Goal: Information Seeking & Learning: Understand process/instructions

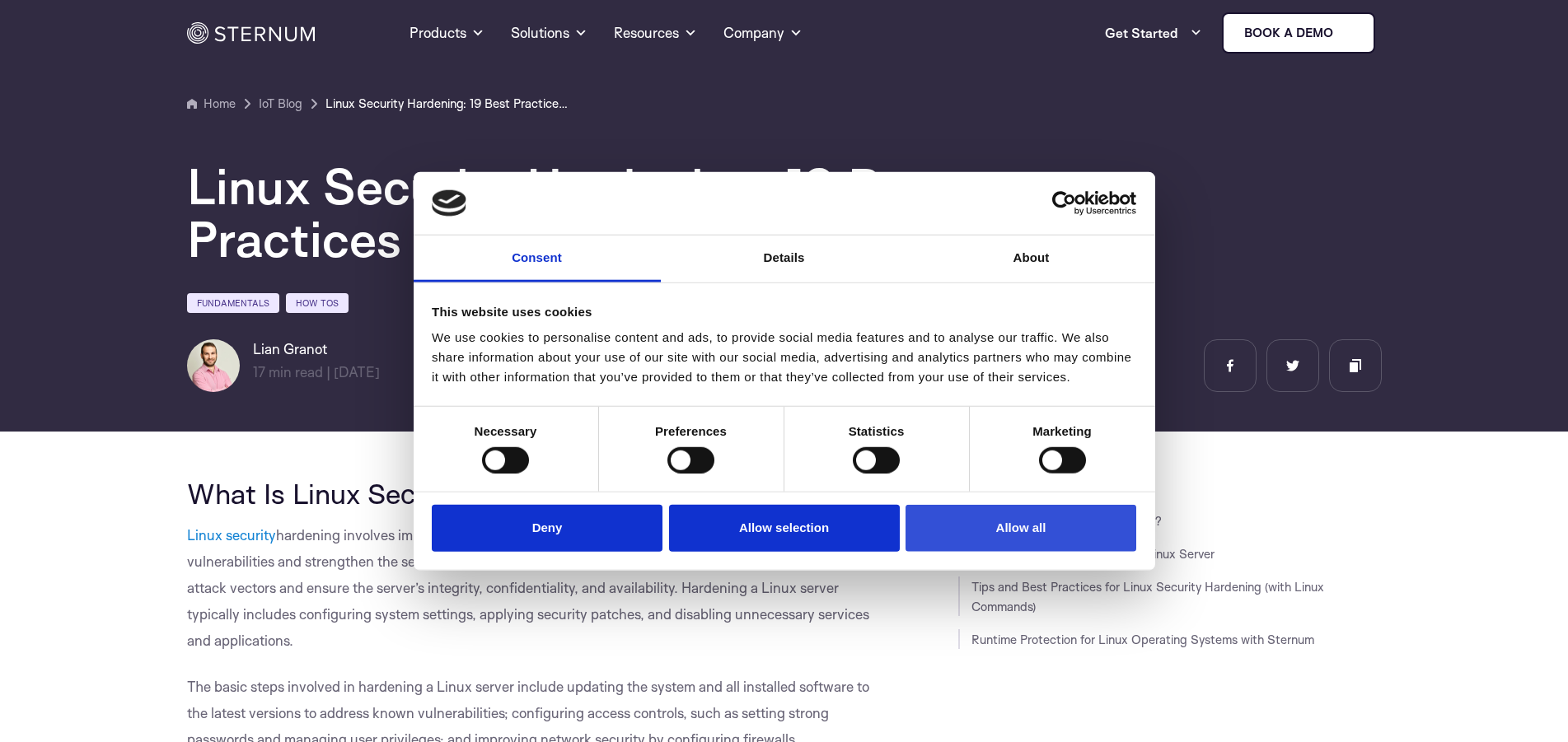
click at [1057, 533] on button "Allow all" at bounding box center [1021, 528] width 230 height 47
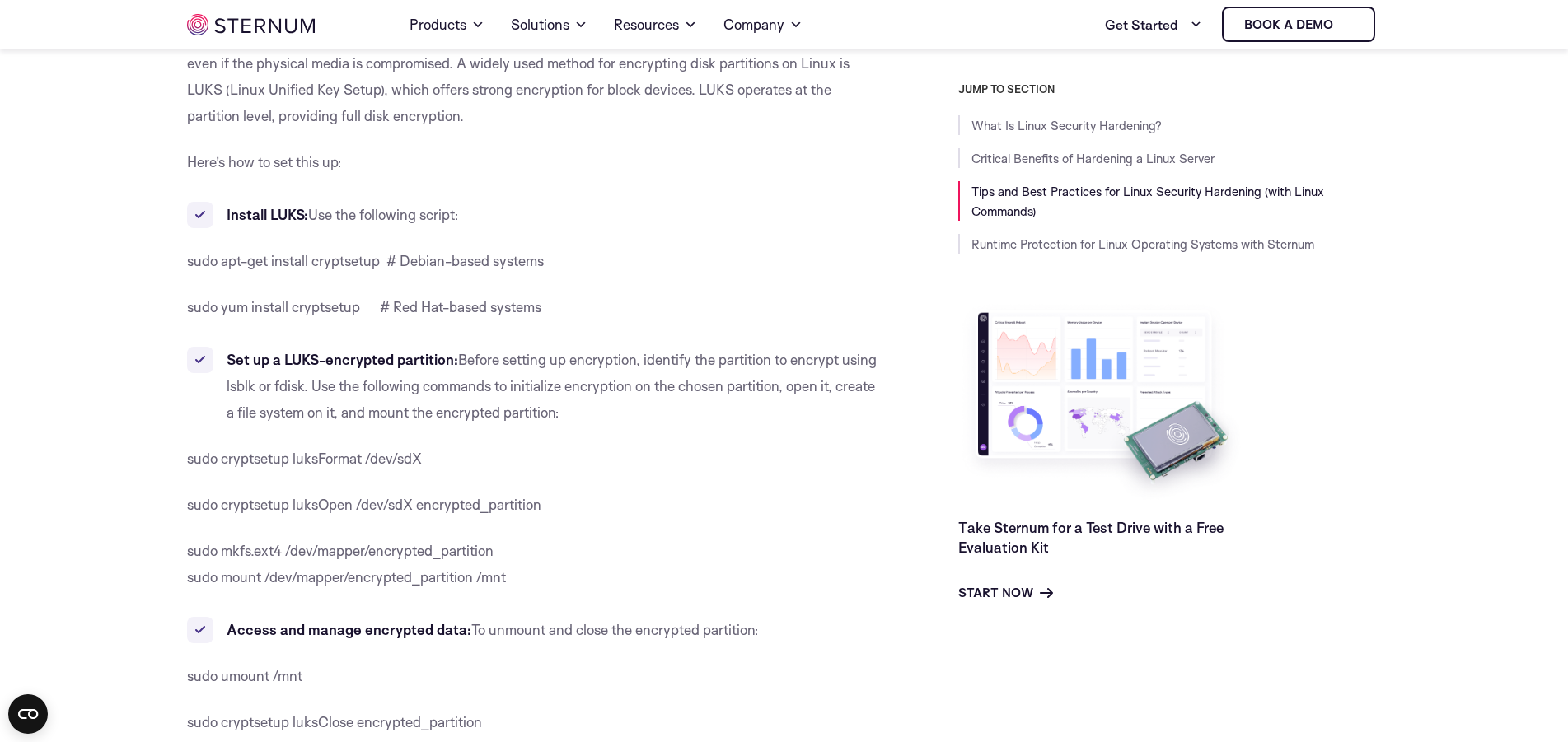
scroll to position [1668, 0]
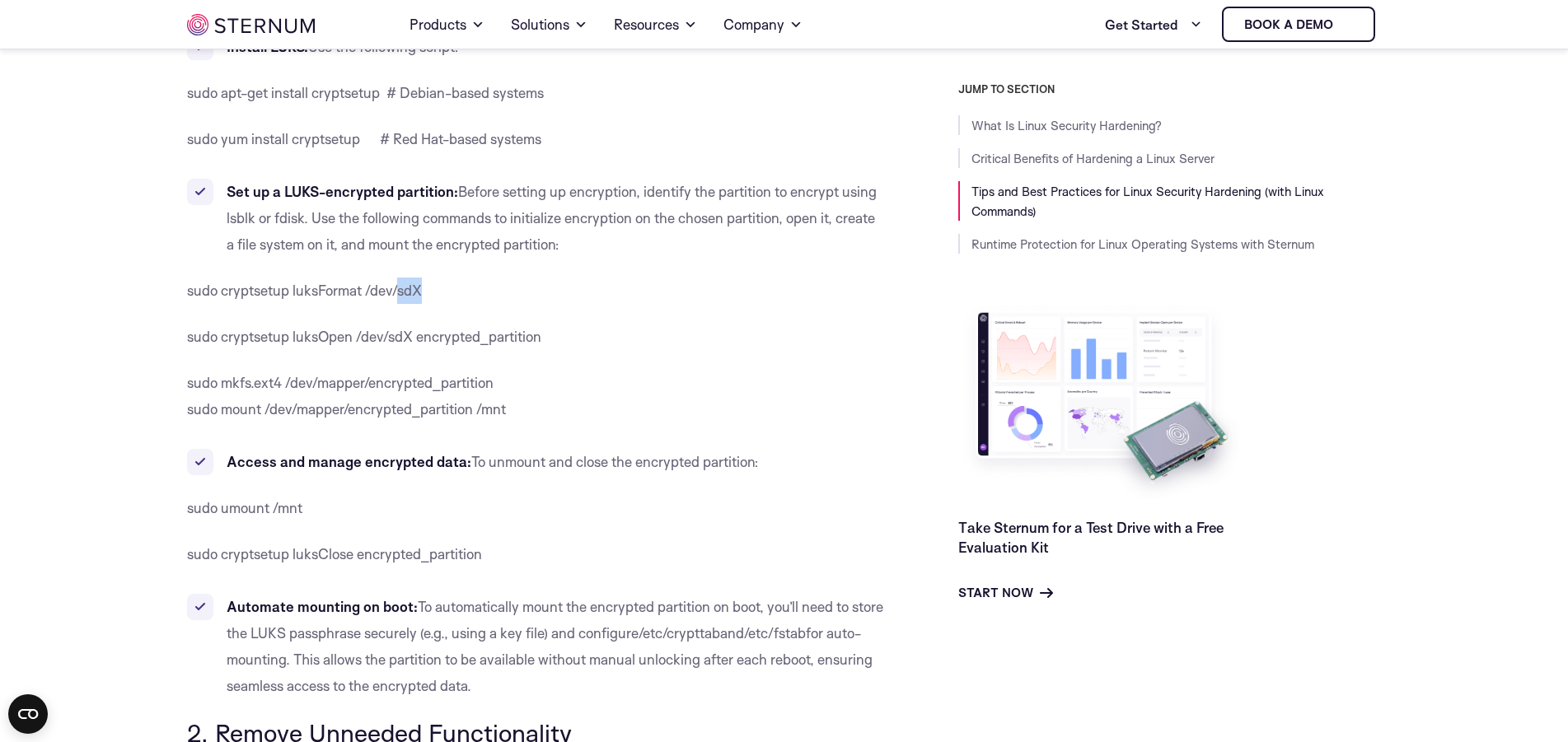
drag, startPoint x: 421, startPoint y: 294, endPoint x: 400, endPoint y: 292, distance: 21.1
click at [400, 292] on span "sudo cryptsetup luksFormat /dev/sdX" at bounding box center [304, 290] width 235 height 18
drag, startPoint x: 412, startPoint y: 341, endPoint x: 390, endPoint y: 340, distance: 22.0
click at [390, 340] on span "sudo cryptsetup luksOpen /dev/sdX encrypted_partition" at bounding box center [364, 336] width 354 height 18
drag, startPoint x: 426, startPoint y: 289, endPoint x: 402, endPoint y: 292, distance: 24.2
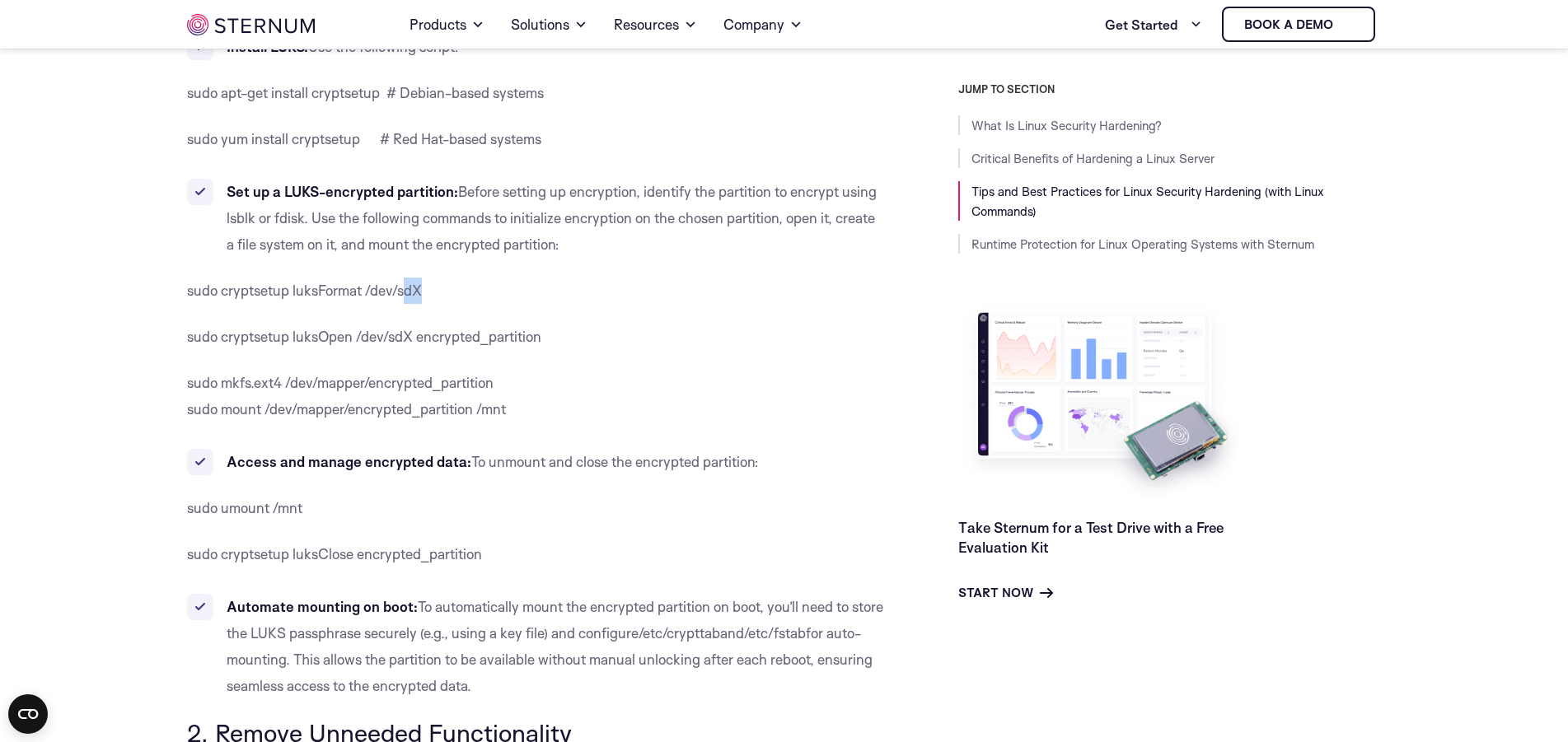
click at [402, 292] on p "sudo cryptsetup luksFormat /dev/sdX" at bounding box center [535, 291] width 697 height 27
drag, startPoint x: 190, startPoint y: 290, endPoint x: 441, endPoint y: 292, distance: 251.0
click at [441, 292] on p "sudo cryptsetup luksFormat /dev/sdX" at bounding box center [535, 291] width 697 height 27
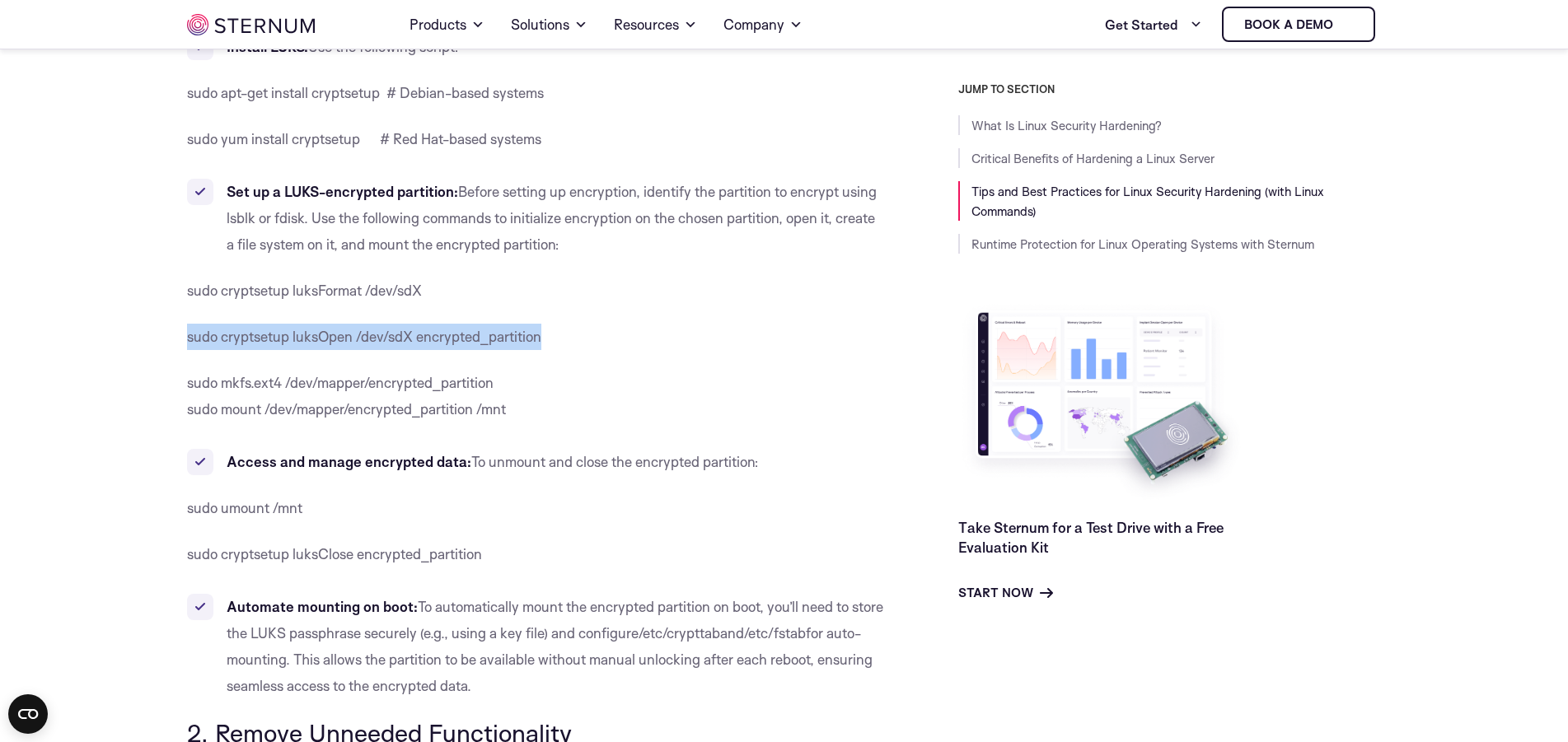
drag, startPoint x: 190, startPoint y: 341, endPoint x: 539, endPoint y: 336, distance: 349.0
click at [539, 336] on span "sudo cryptsetup luksOpen /dev/sdX encrypted_partition" at bounding box center [364, 336] width 354 height 18
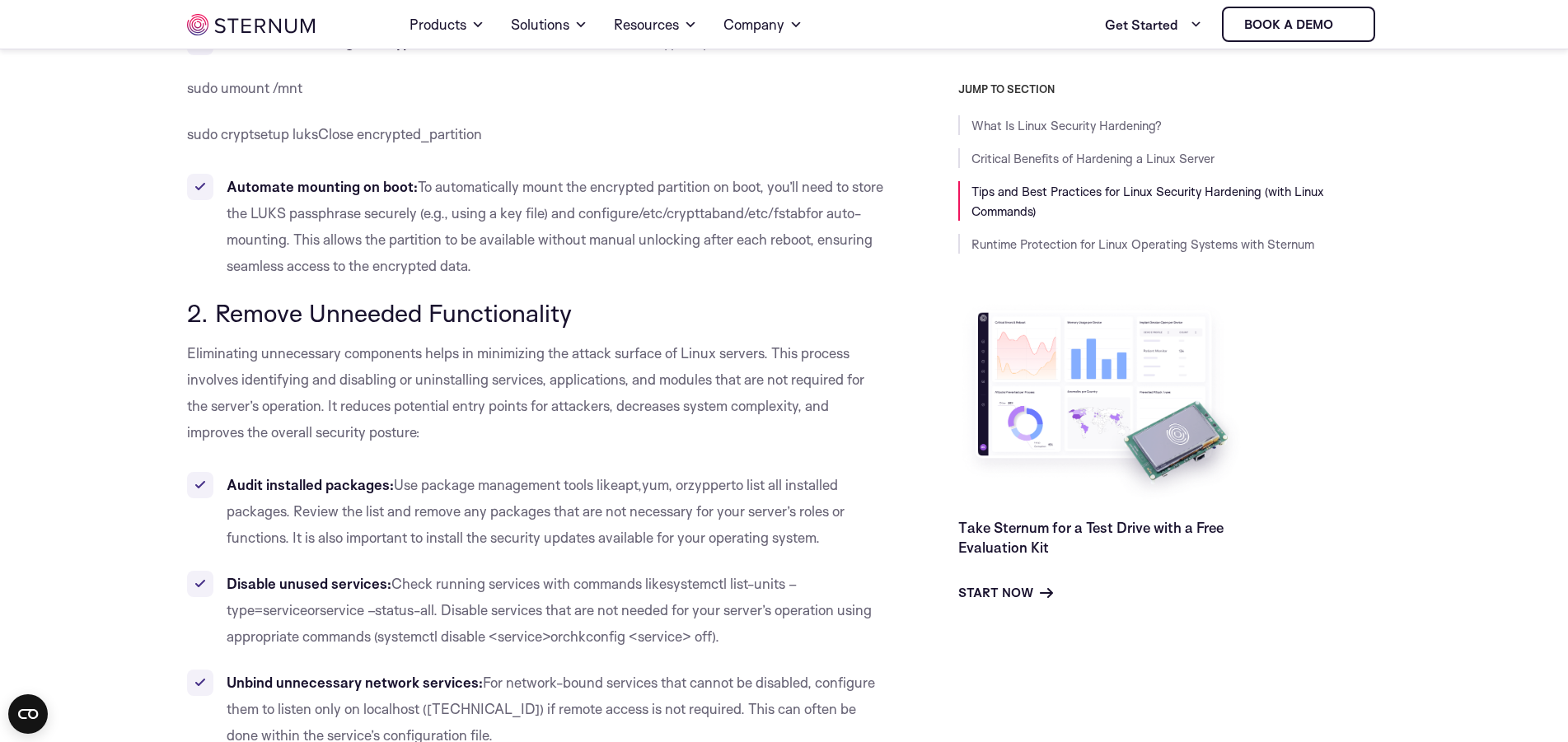
scroll to position [2256, 0]
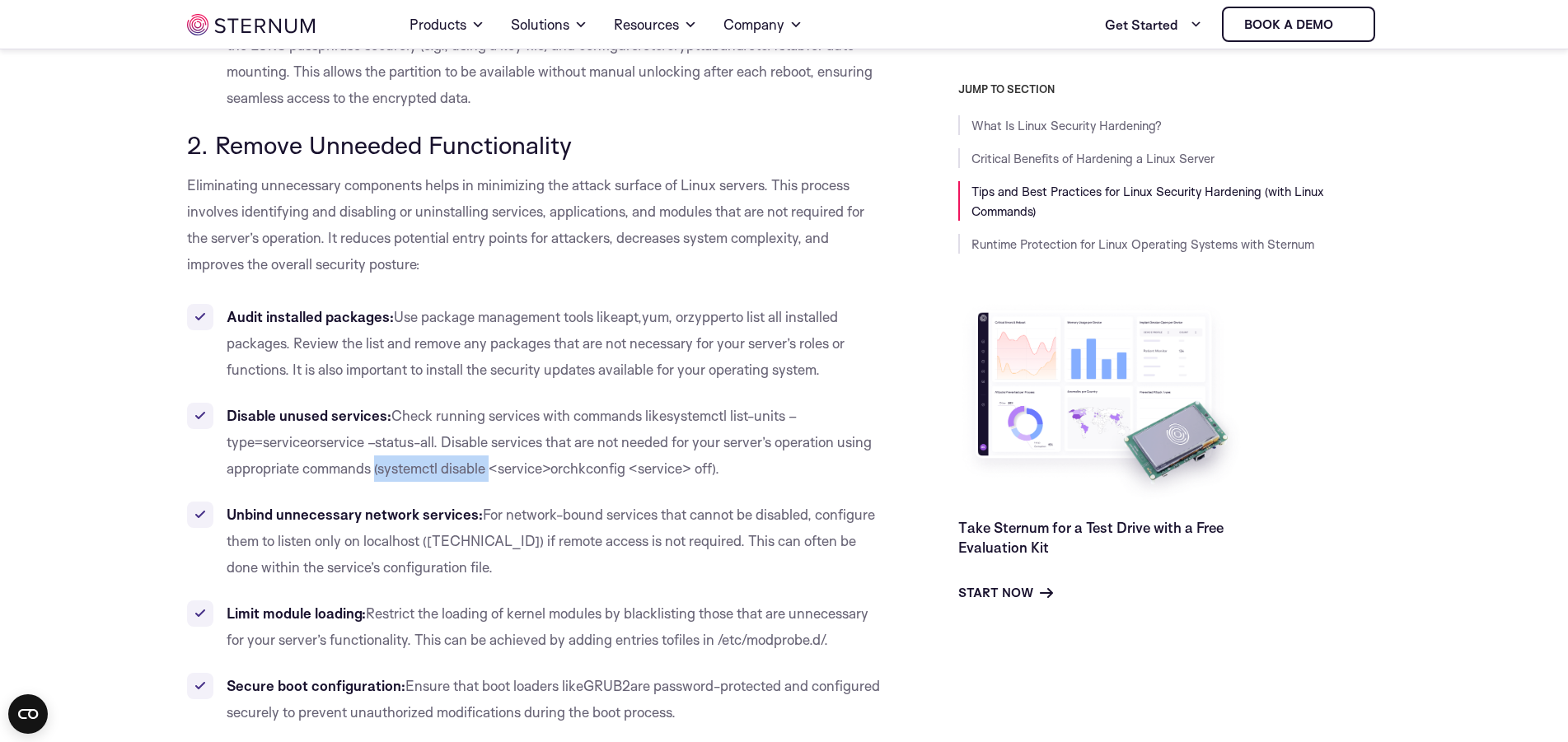
drag, startPoint x: 299, startPoint y: 470, endPoint x: 415, endPoint y: 469, distance: 116.0
click at [415, 469] on li "Disable unused services: Check running services with commands like systemctl li…" at bounding box center [535, 442] width 697 height 79
click at [359, 488] on ul "Audit installed packages: Use package management tools like apt , yum , or zypp…" at bounding box center [535, 514] width 697 height 421
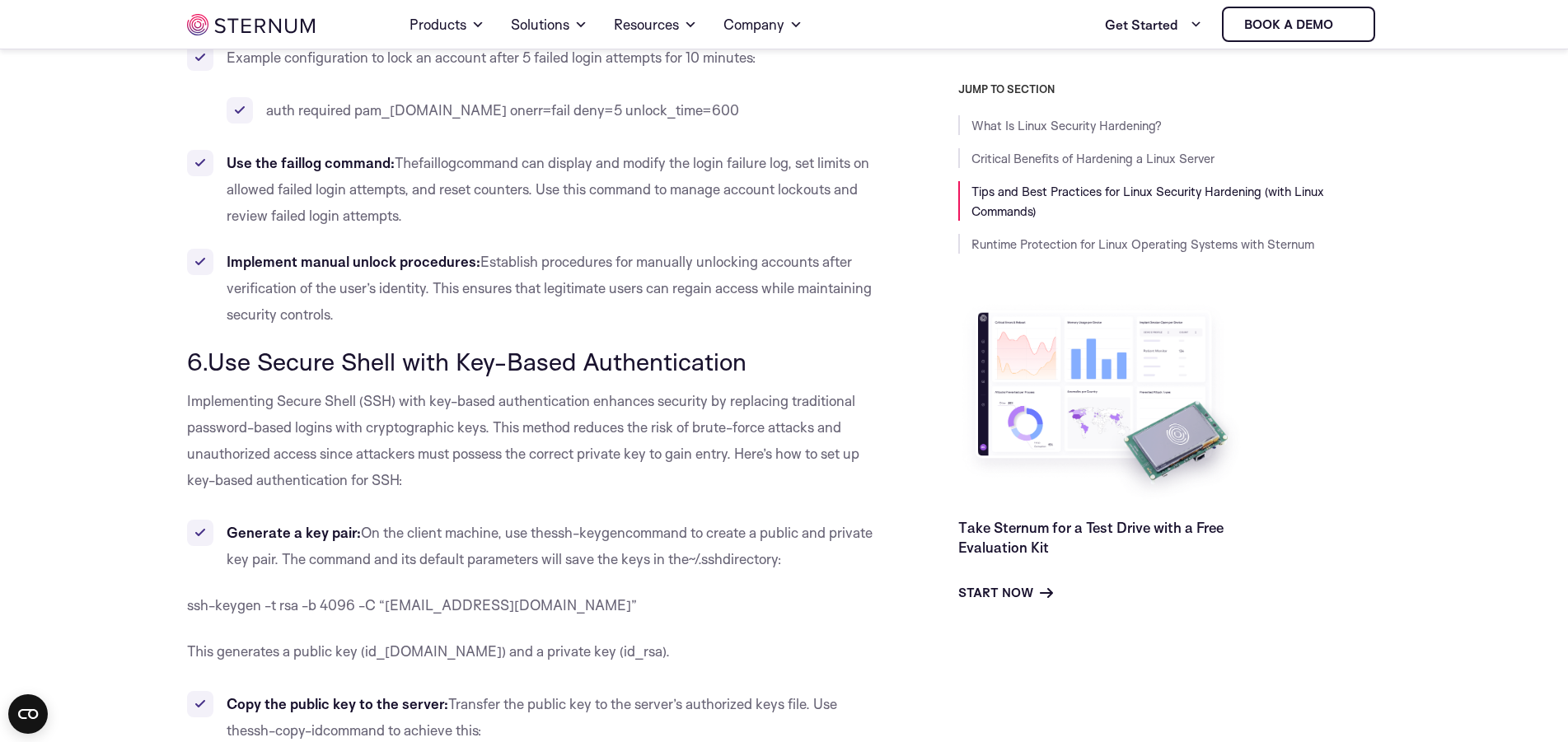
scroll to position [5365, 0]
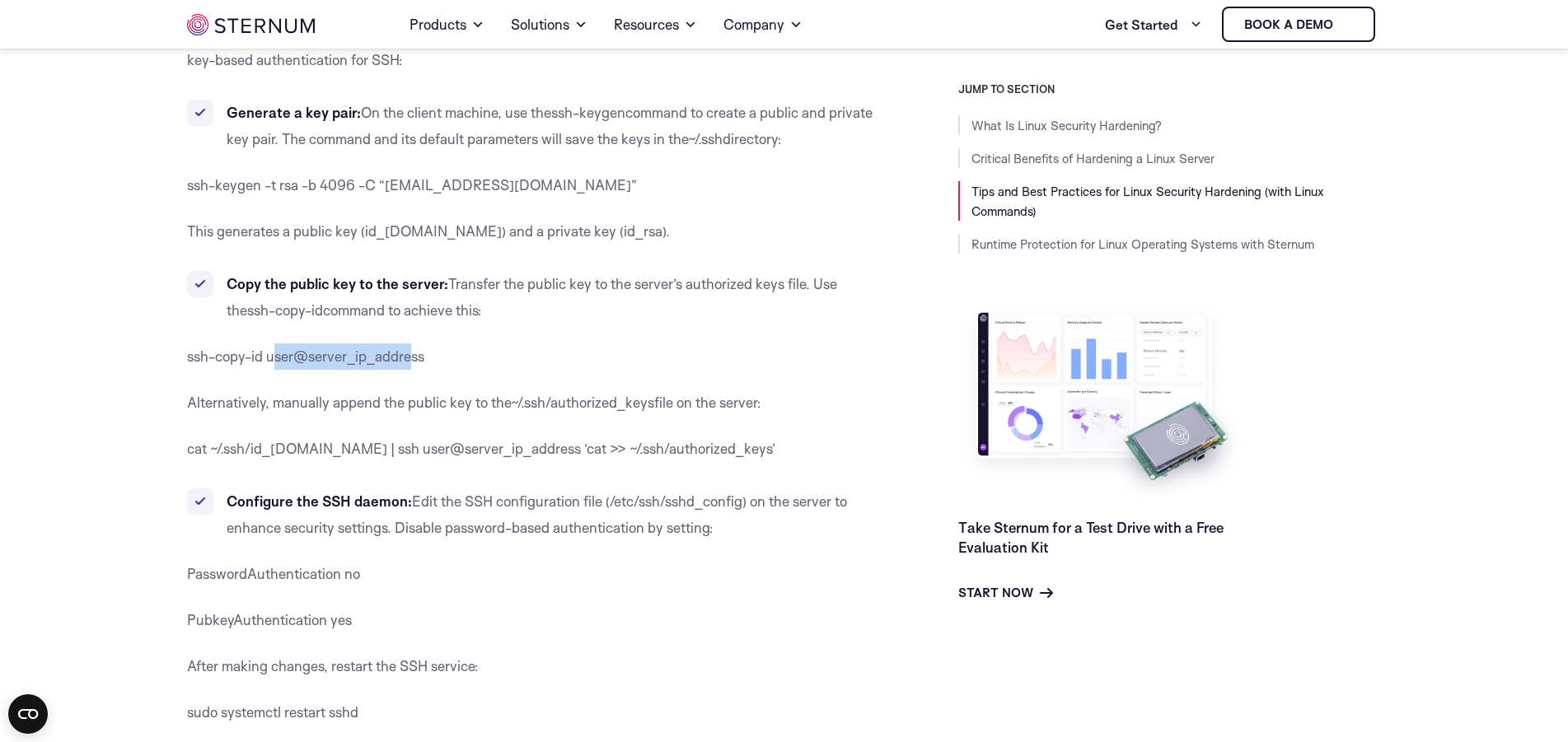
drag, startPoint x: 276, startPoint y: 312, endPoint x: 412, endPoint y: 312, distance: 136.0
click at [412, 347] on span "ssh-copy-id user@server_ip_address" at bounding box center [306, 356] width 237 height 18
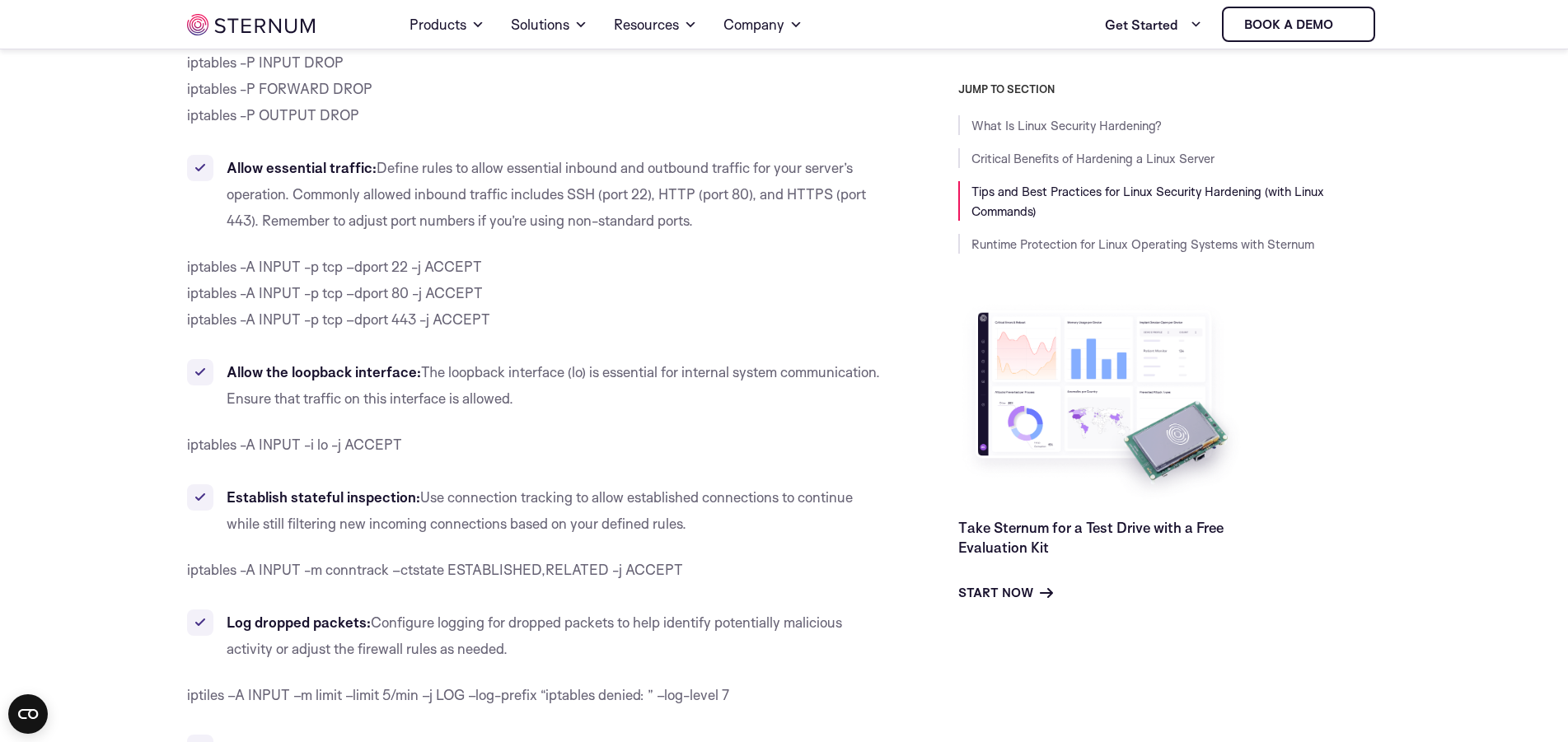
scroll to position [8894, 0]
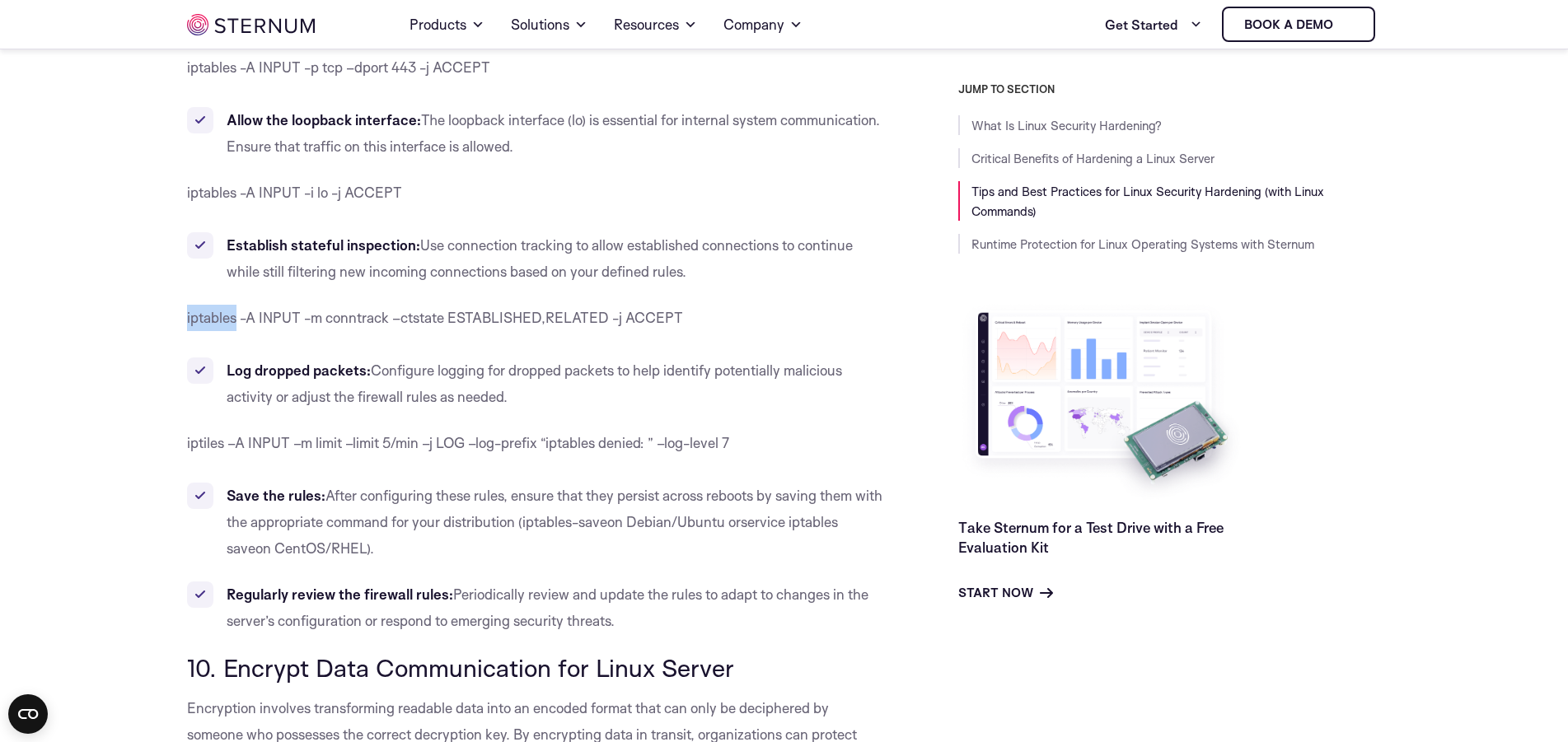
drag, startPoint x: 236, startPoint y: 297, endPoint x: 185, endPoint y: 296, distance: 51.0
drag, startPoint x: 409, startPoint y: 170, endPoint x: 189, endPoint y: 169, distance: 220.0
click at [189, 179] on p "iptables -A INPUT -i lo -j ACCEPT" at bounding box center [535, 193] width 697 height 27
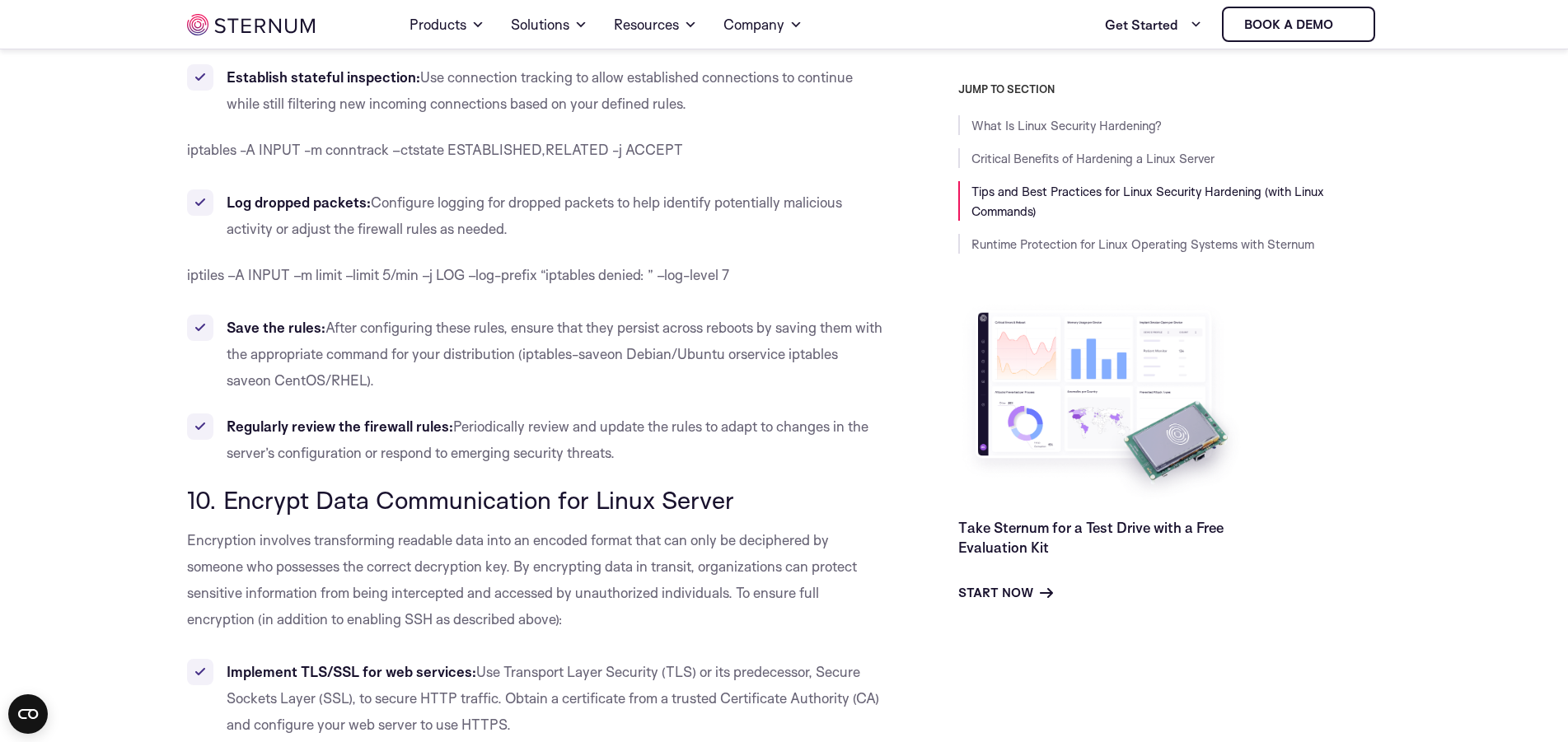
scroll to position [9230, 0]
